Goal: Check status: Check status

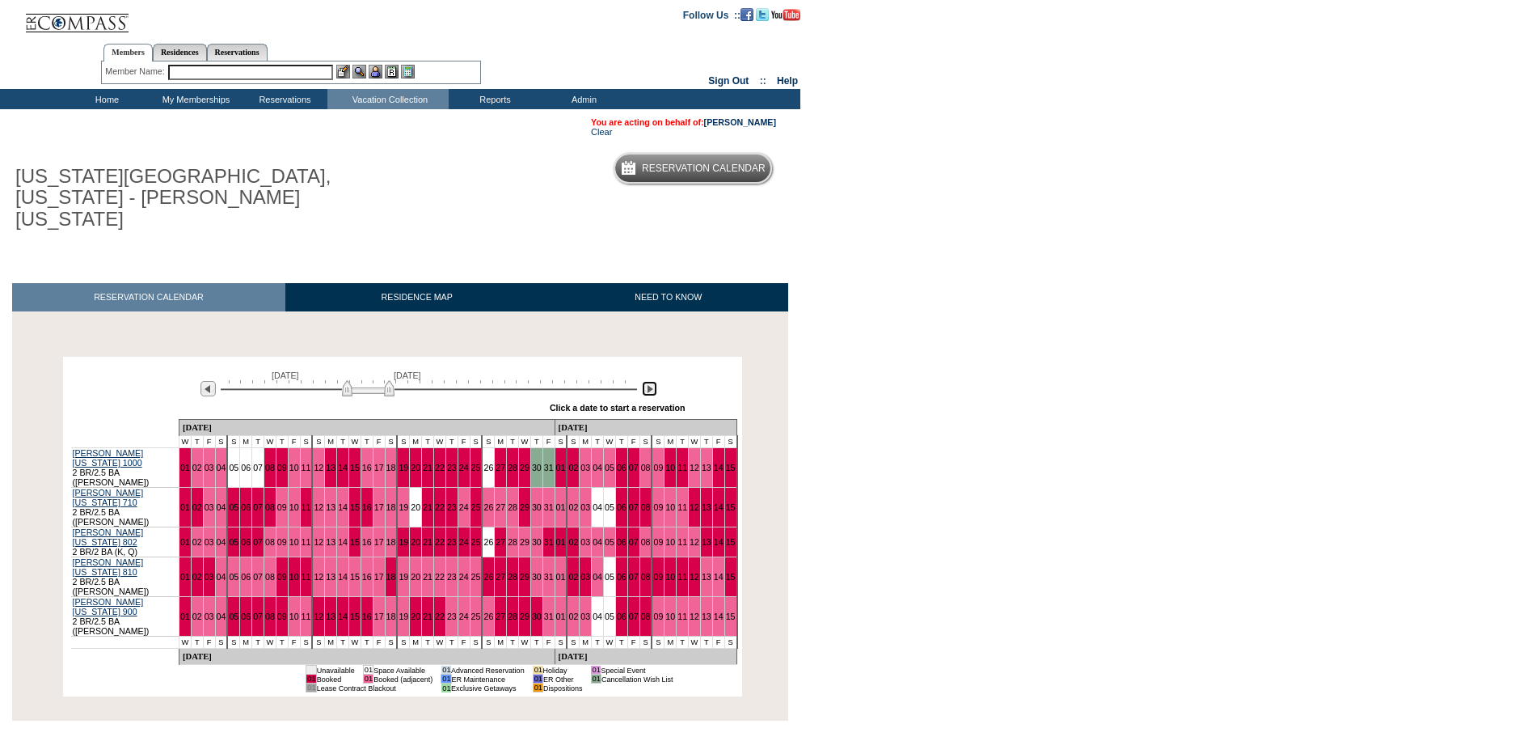
click at [644, 381] on img at bounding box center [649, 388] width 15 height 15
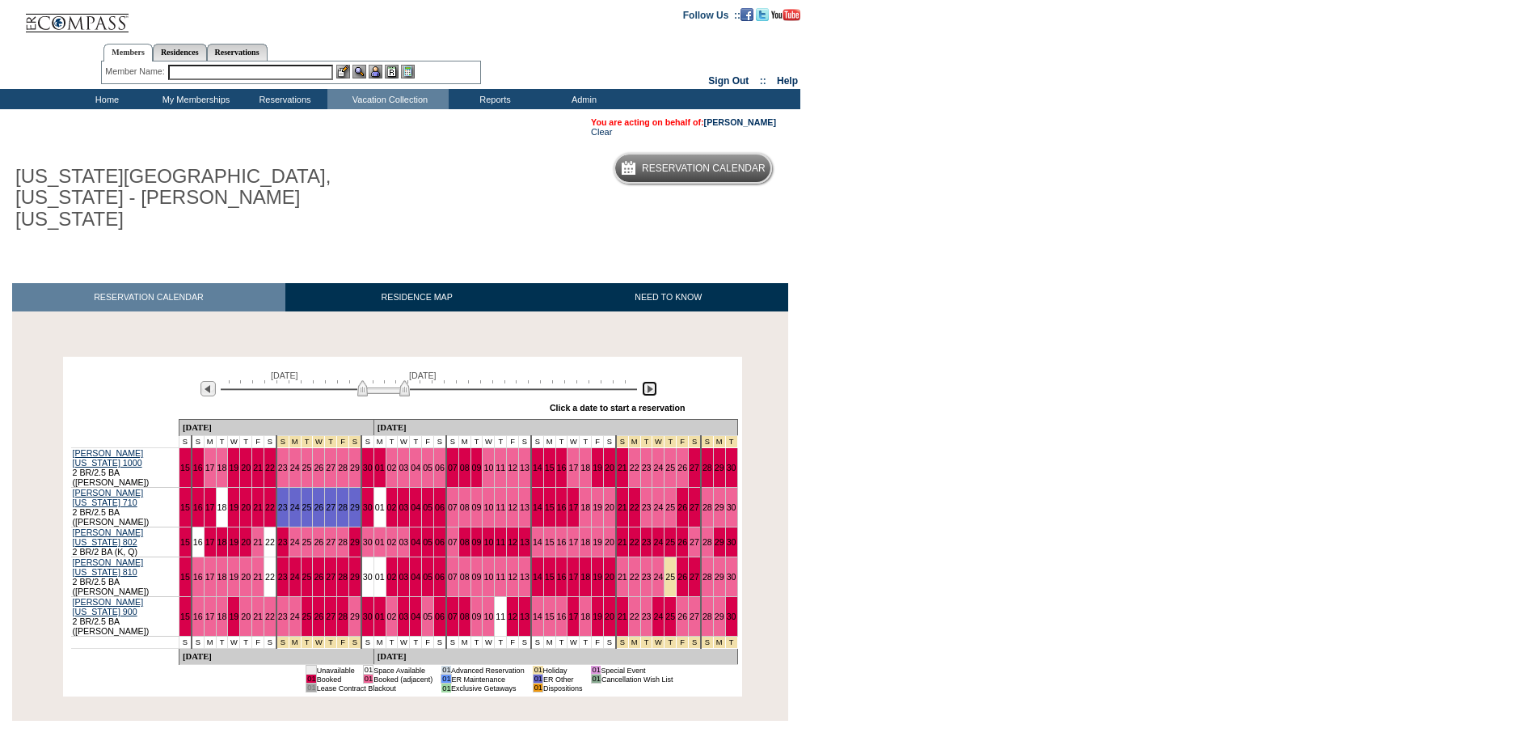
click at [644, 381] on img at bounding box center [649, 388] width 15 height 15
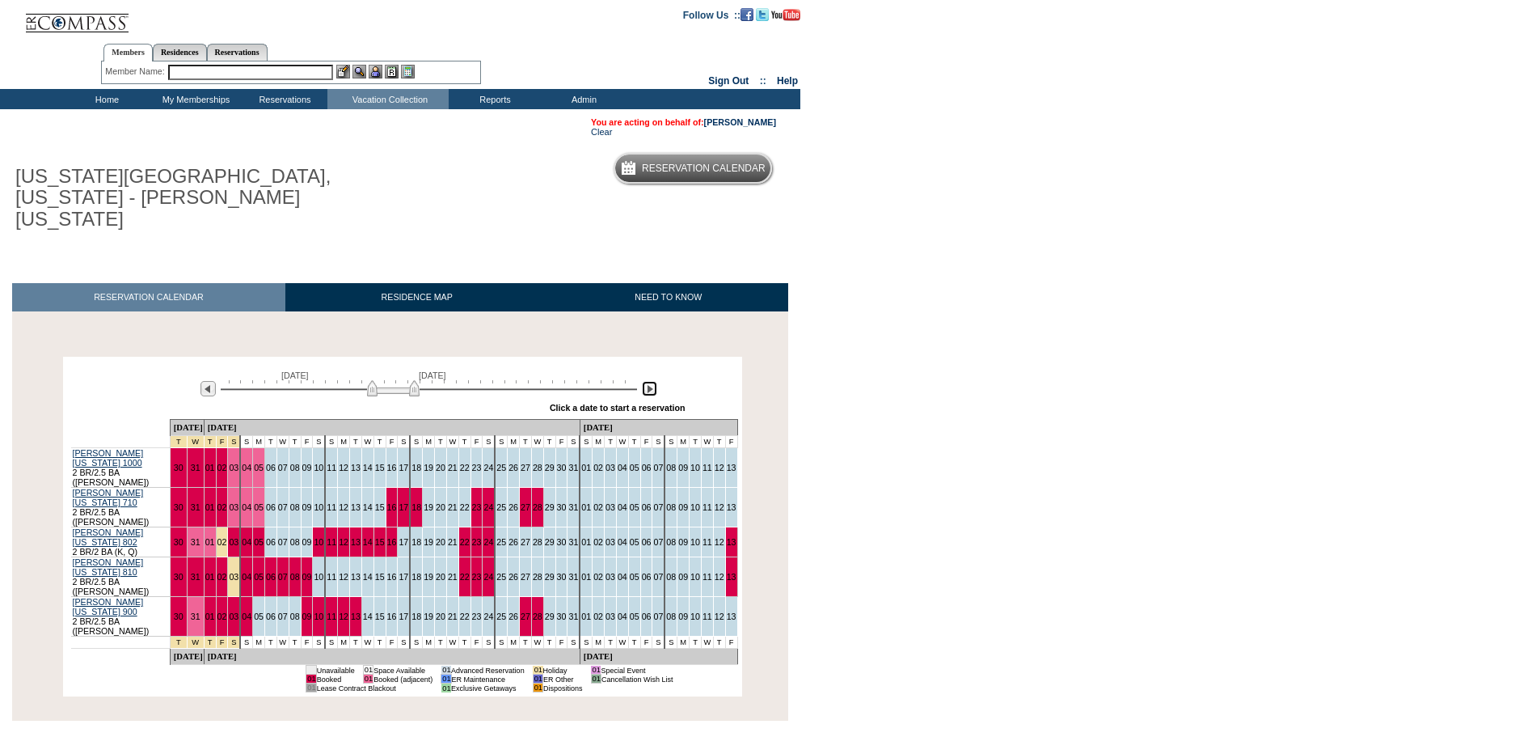
click at [375, 380] on img at bounding box center [393, 388] width 53 height 16
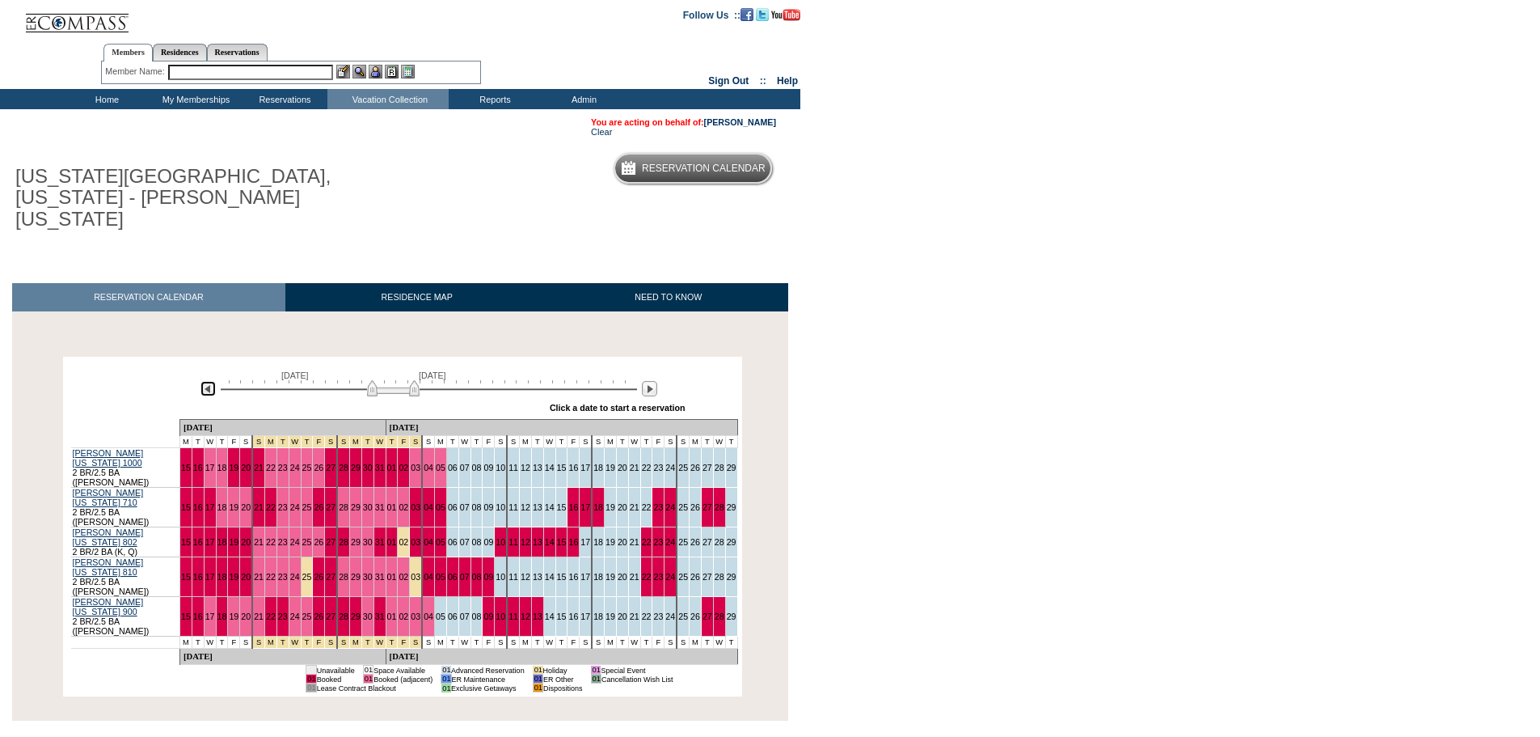
click at [205, 381] on img at bounding box center [208, 388] width 15 height 15
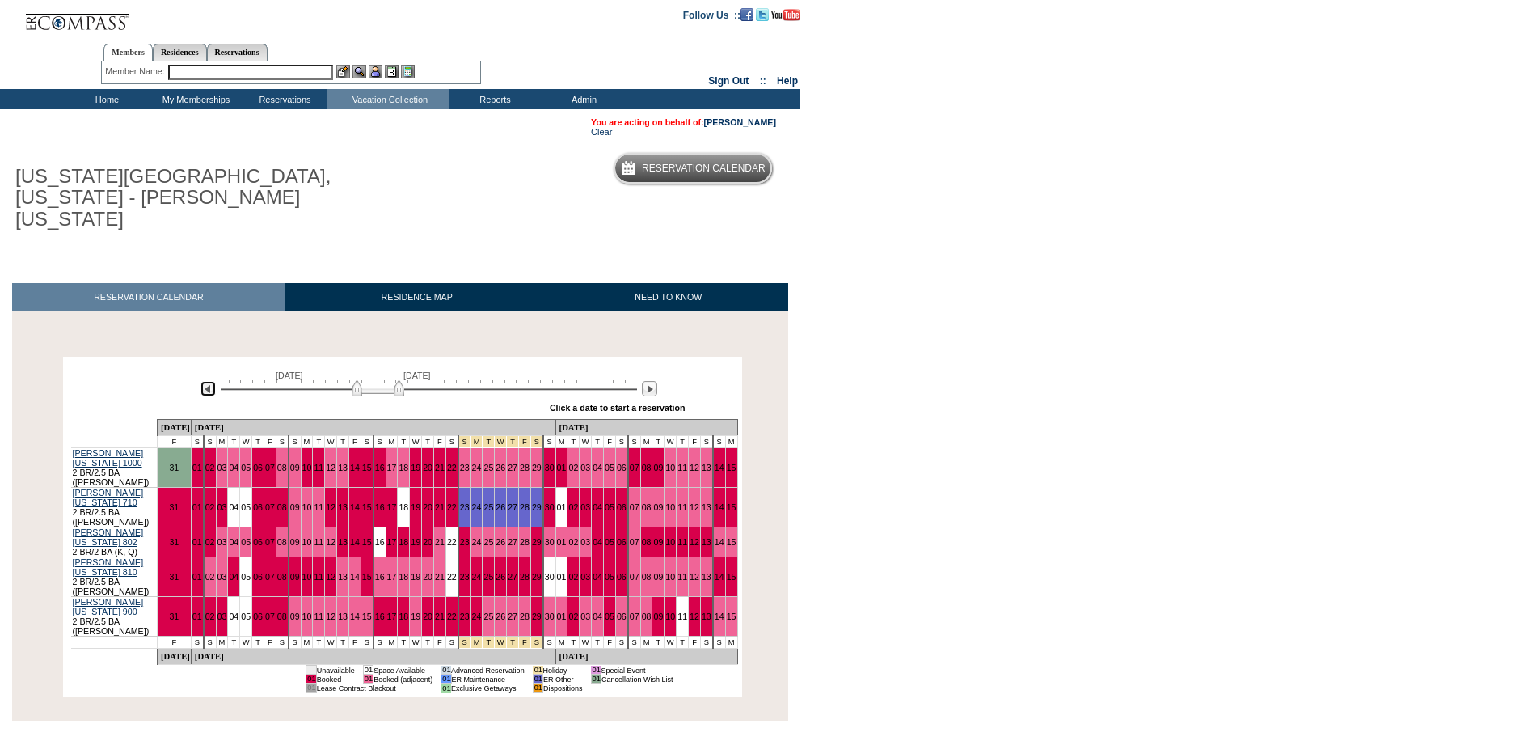
click at [208, 381] on img at bounding box center [208, 388] width 15 height 15
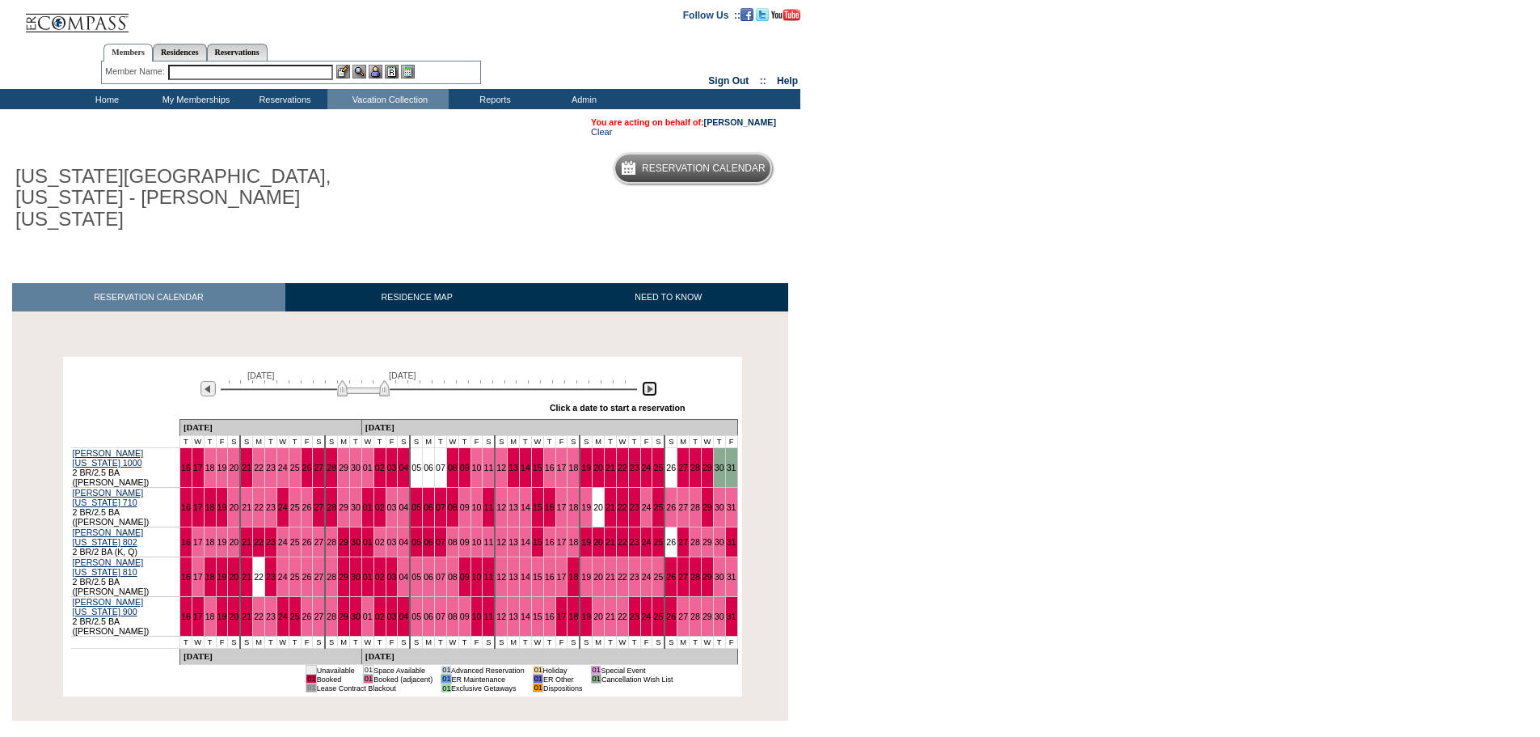
click at [652, 381] on img at bounding box center [649, 388] width 15 height 15
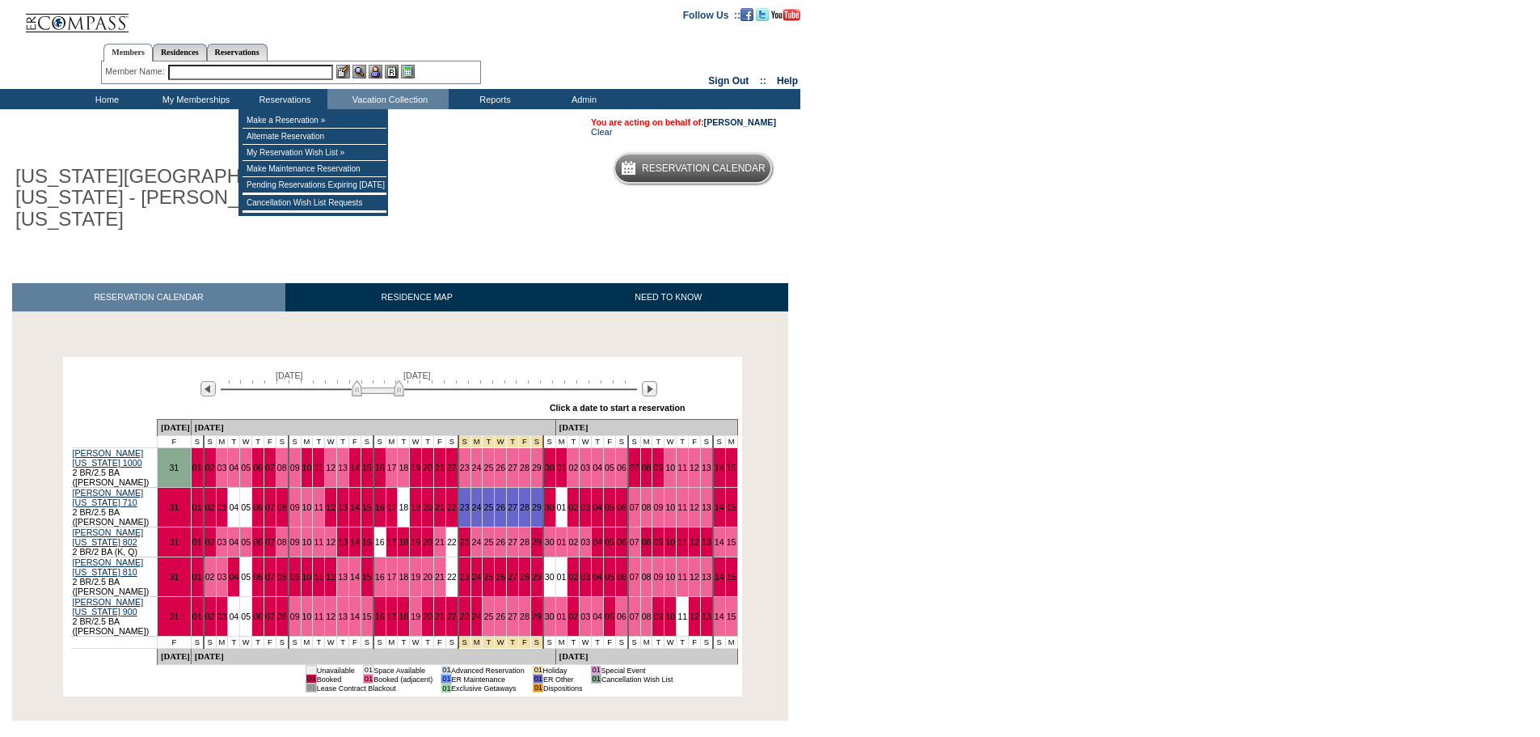
click at [269, 72] on input "text" at bounding box center [250, 72] width 165 height 15
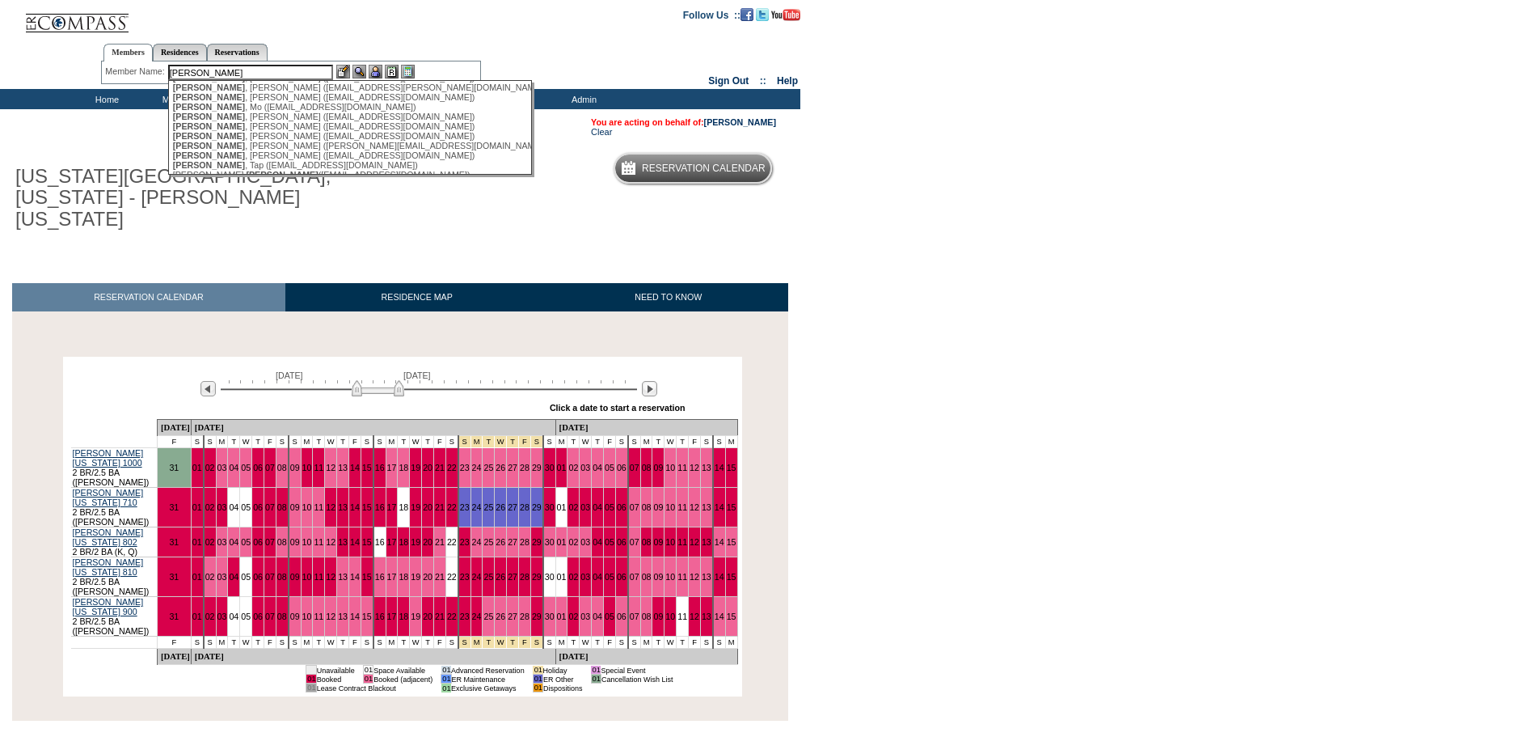
scroll to position [243, 0]
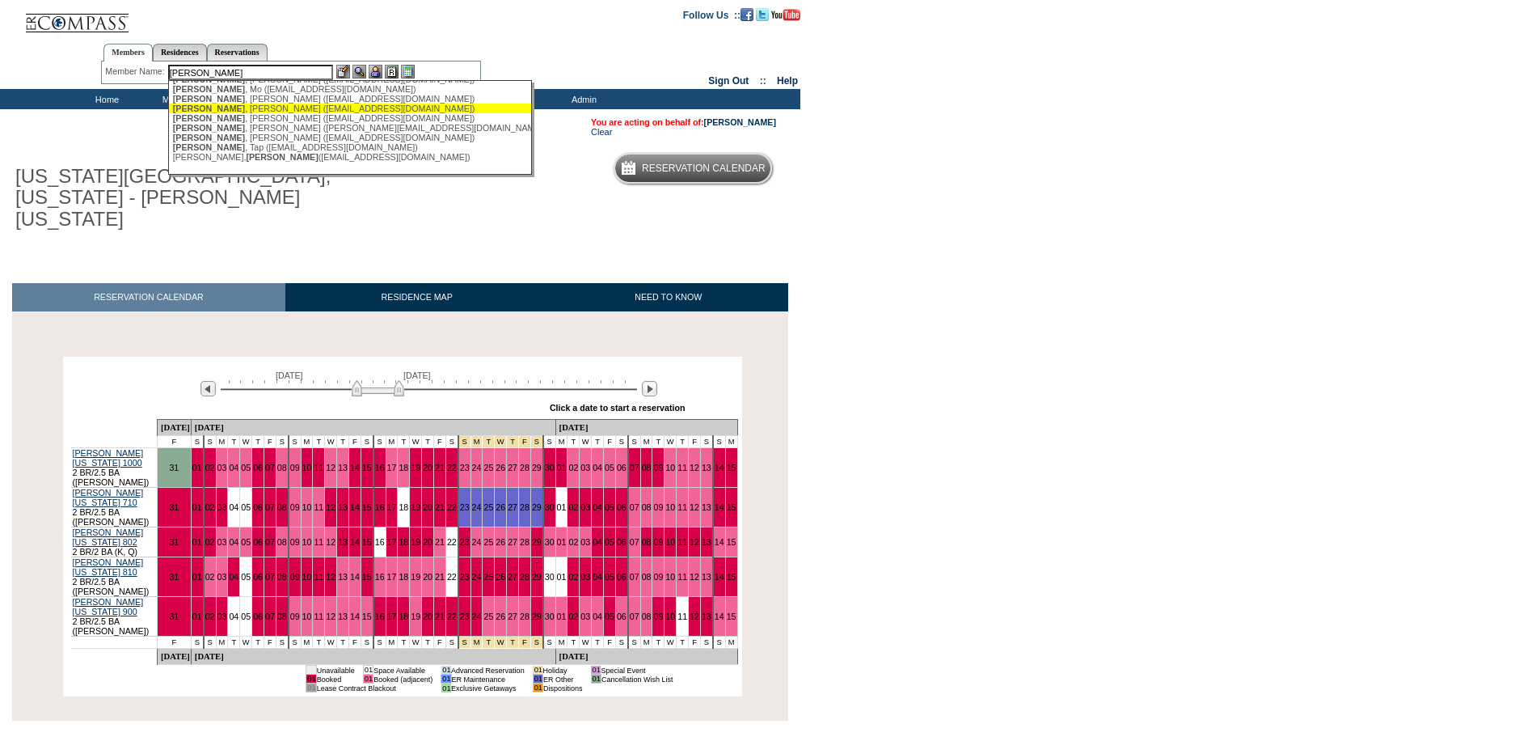
click at [246, 112] on div "[PERSON_NAME] ([EMAIL_ADDRESS][DOMAIN_NAME])" at bounding box center [351, 108] width 356 height 10
type input "[PERSON_NAME] ([EMAIL_ADDRESS][DOMAIN_NAME])"
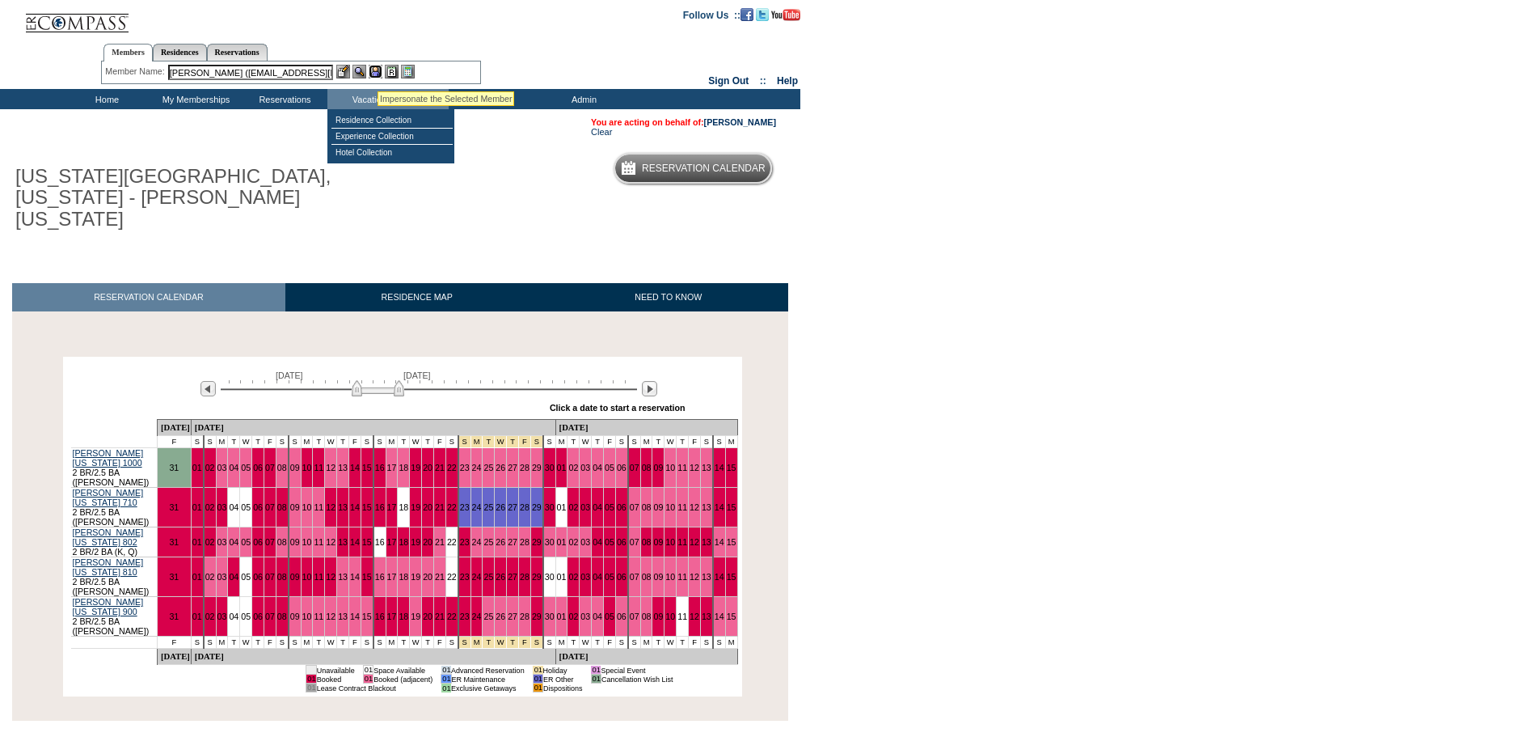
click at [378, 71] on img at bounding box center [376, 72] width 14 height 14
click at [360, 71] on img at bounding box center [360, 72] width 14 height 14
